Goal: Task Accomplishment & Management: Manage account settings

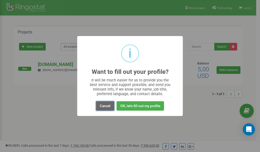
click at [106, 108] on button "Cancel" at bounding box center [105, 105] width 18 height 9
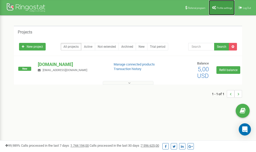
click at [220, 6] on link "Profile settings" at bounding box center [222, 7] width 26 height 15
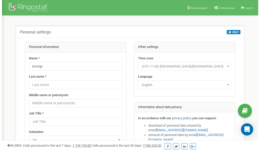
scroll to position [25, 0]
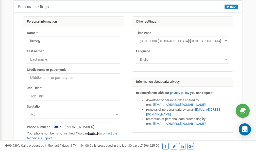
click at [96, 134] on link "verify it" at bounding box center [93, 133] width 10 height 4
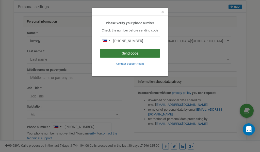
click at [127, 53] on button "Send code" at bounding box center [130, 53] width 60 height 9
